Goal: Transaction & Acquisition: Purchase product/service

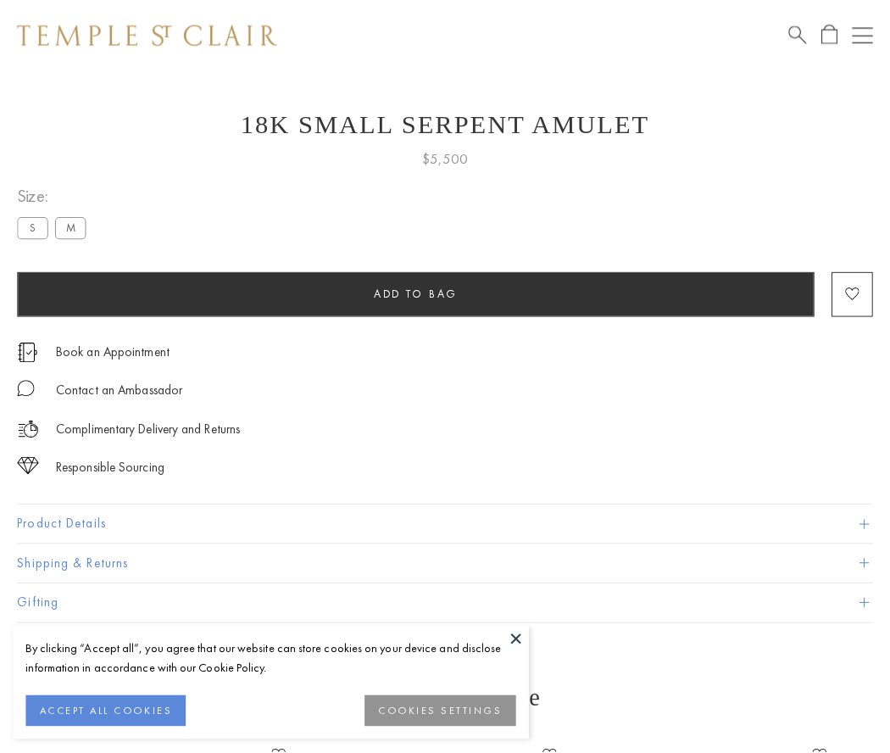
scroll to position [68, 0]
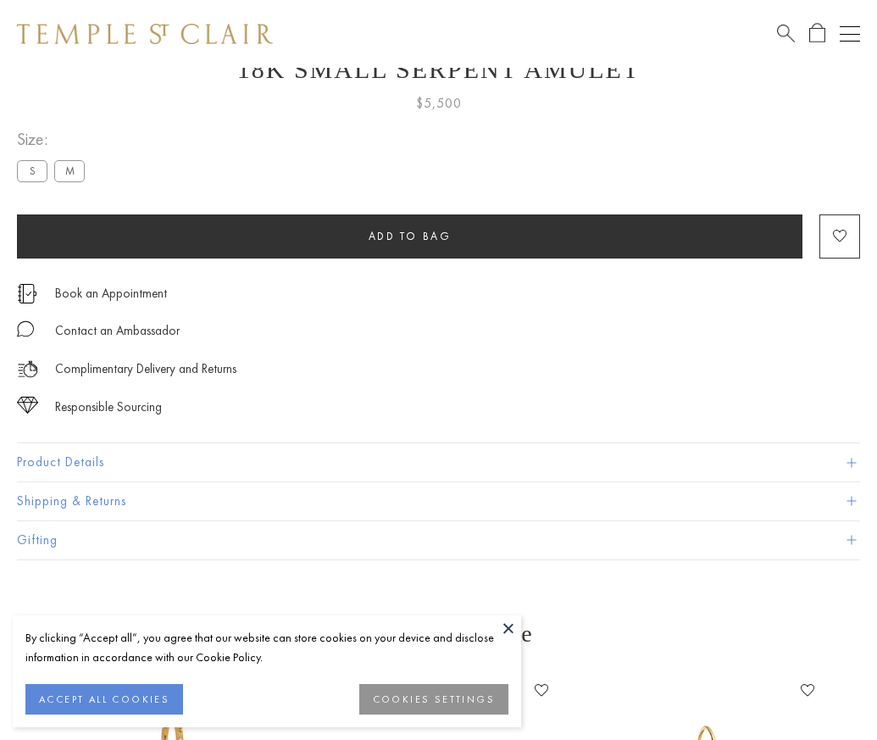
click at [409, 236] on span "Add to bag" at bounding box center [410, 236] width 83 height 14
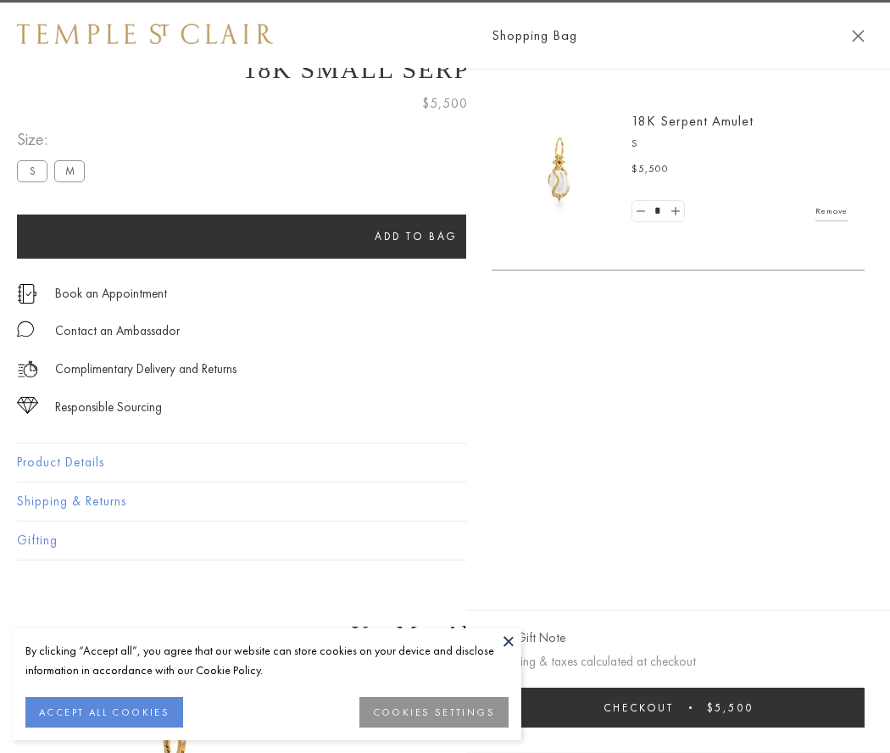
click at [692, 707] on span "submit" at bounding box center [690, 707] width 3 height 3
